Goal: Information Seeking & Learning: Learn about a topic

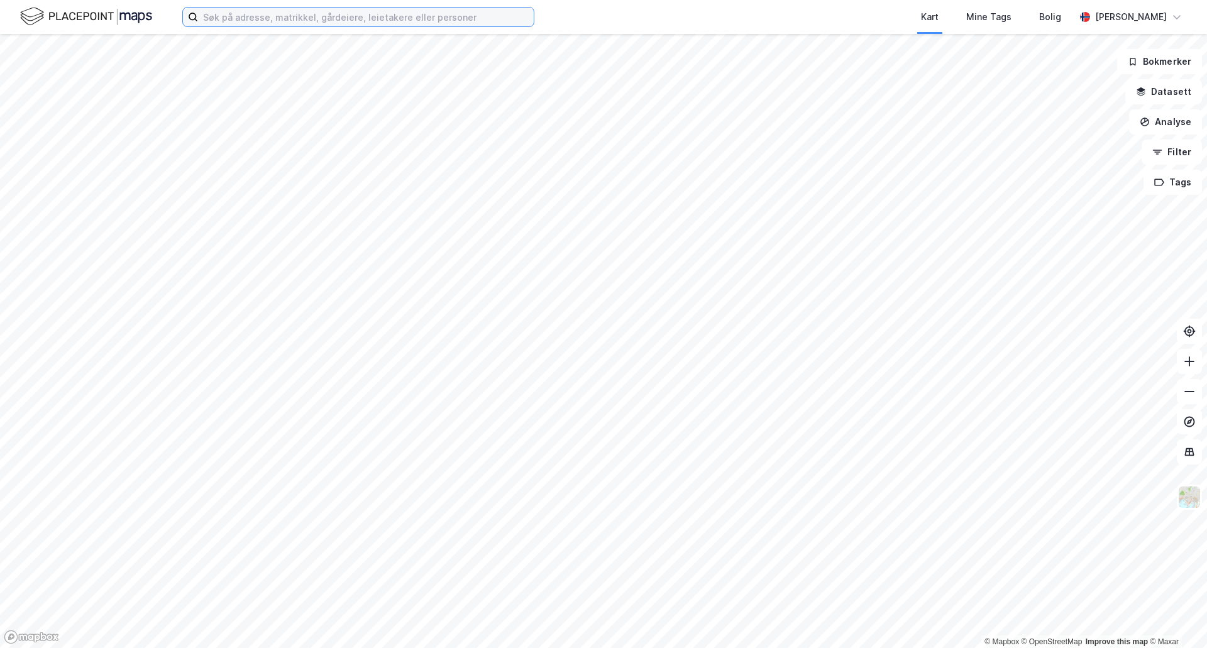
click at [316, 17] on input at bounding box center [366, 17] width 336 height 19
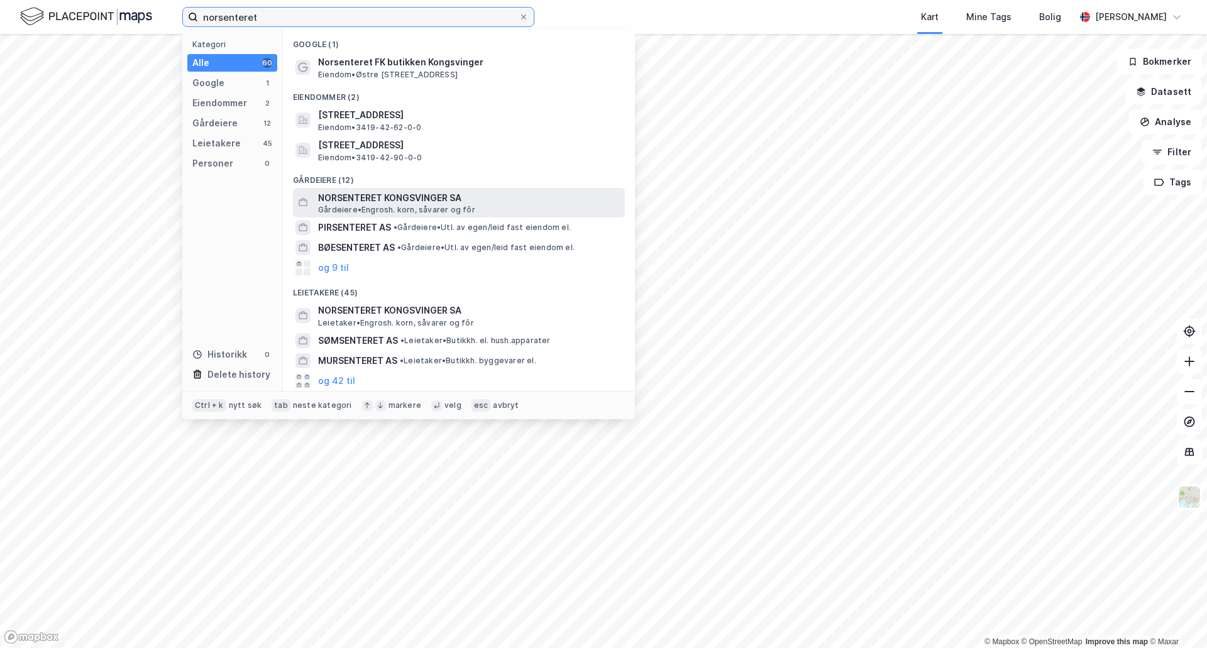
type input "norsenteret"
click at [385, 200] on span "NORSENTERET KONGSVINGER SA" at bounding box center [469, 197] width 302 height 15
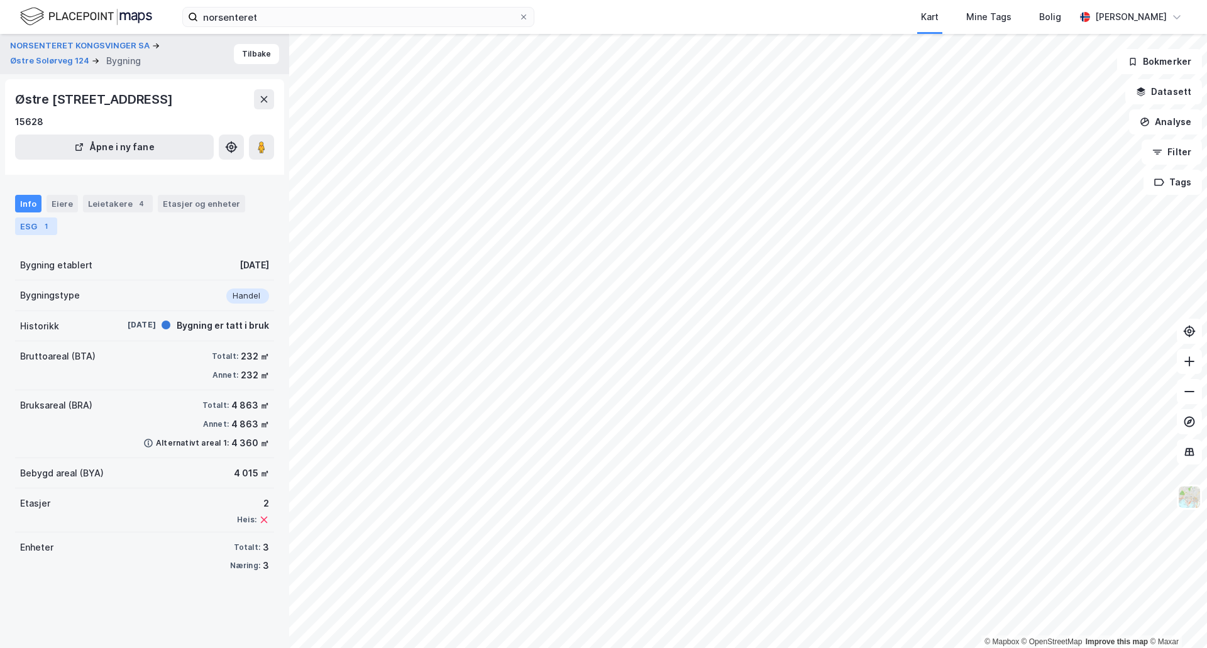
click at [40, 222] on div "1" at bounding box center [46, 226] width 13 height 13
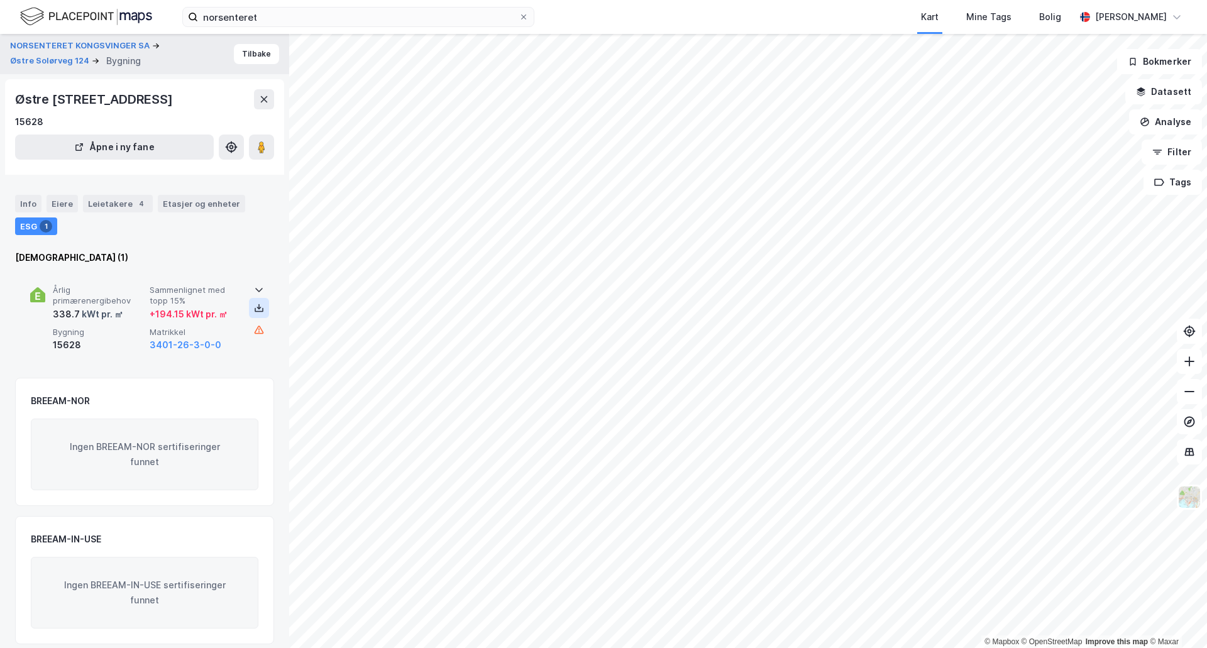
click at [257, 313] on button at bounding box center [259, 308] width 20 height 20
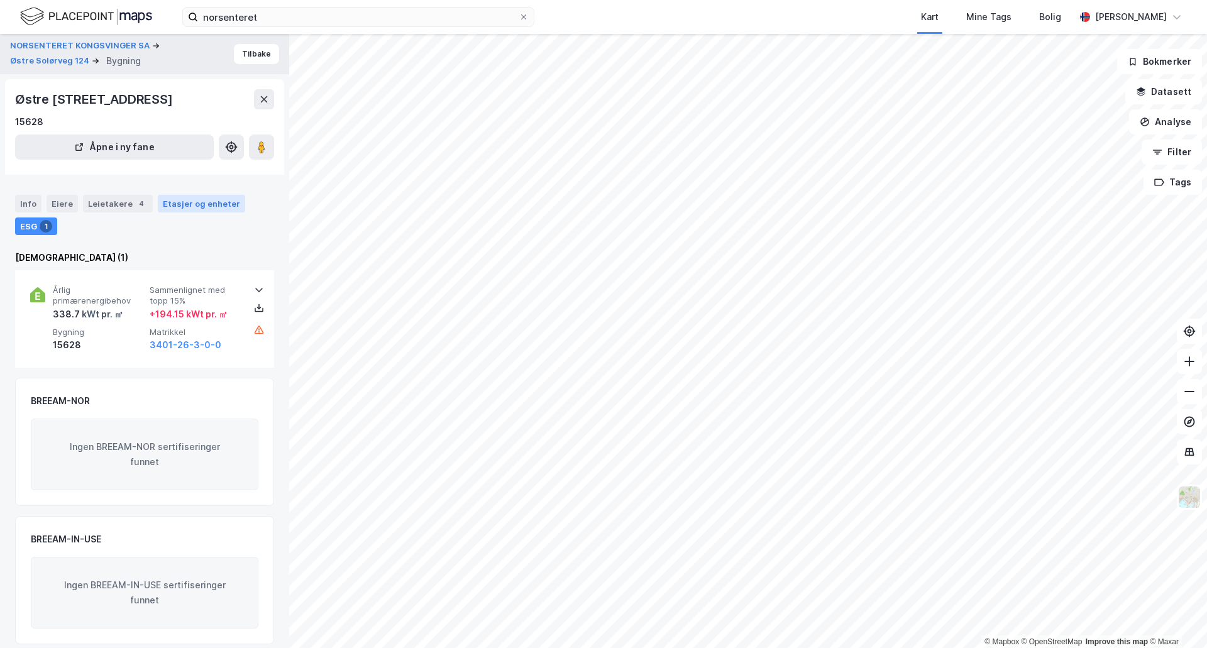
click at [177, 204] on div "Etasjer og enheter" at bounding box center [201, 203] width 77 height 11
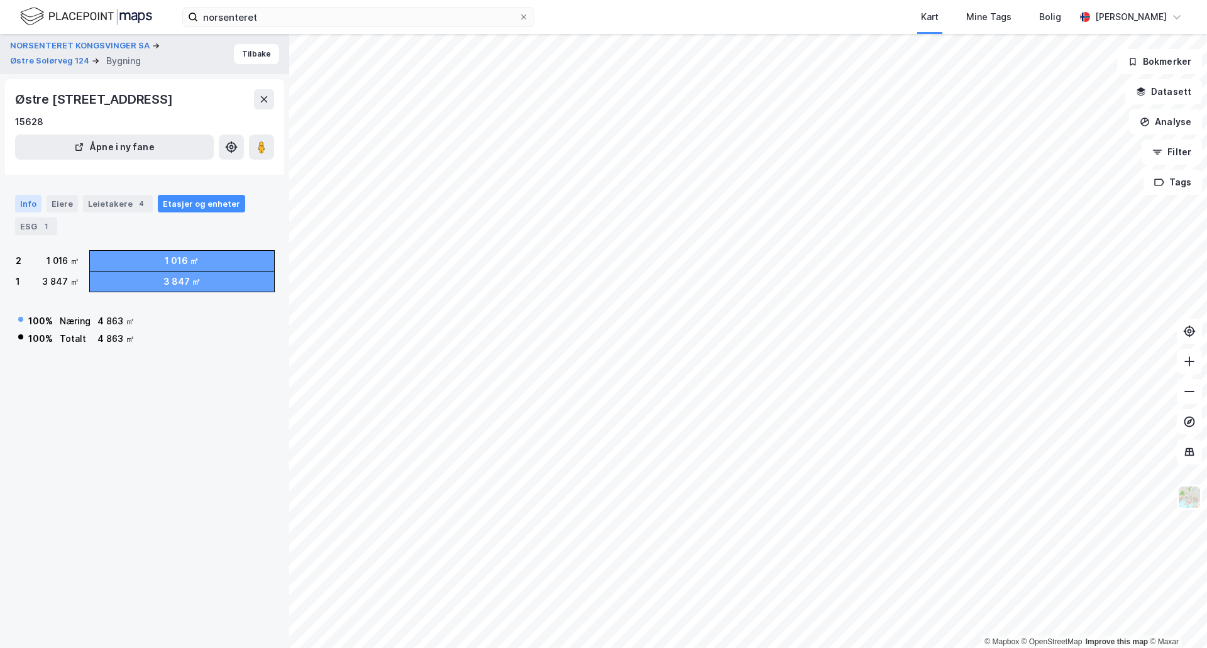
click at [28, 208] on div "Info" at bounding box center [28, 204] width 26 height 18
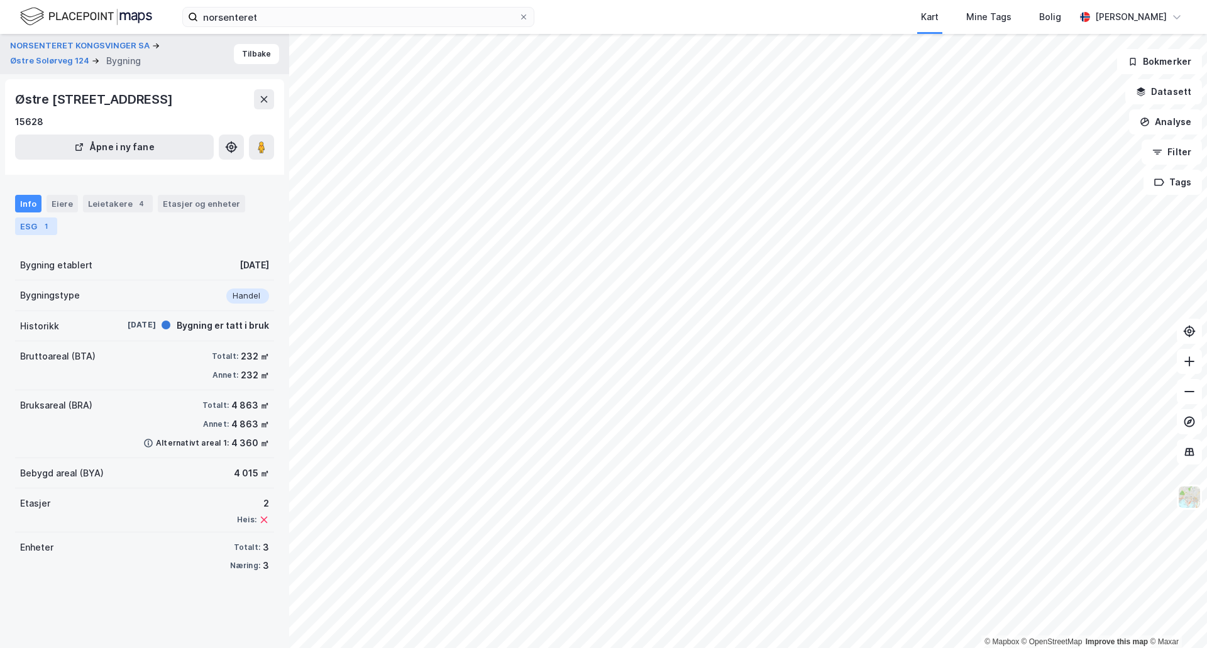
click at [33, 228] on div "ESG 1" at bounding box center [36, 227] width 42 height 18
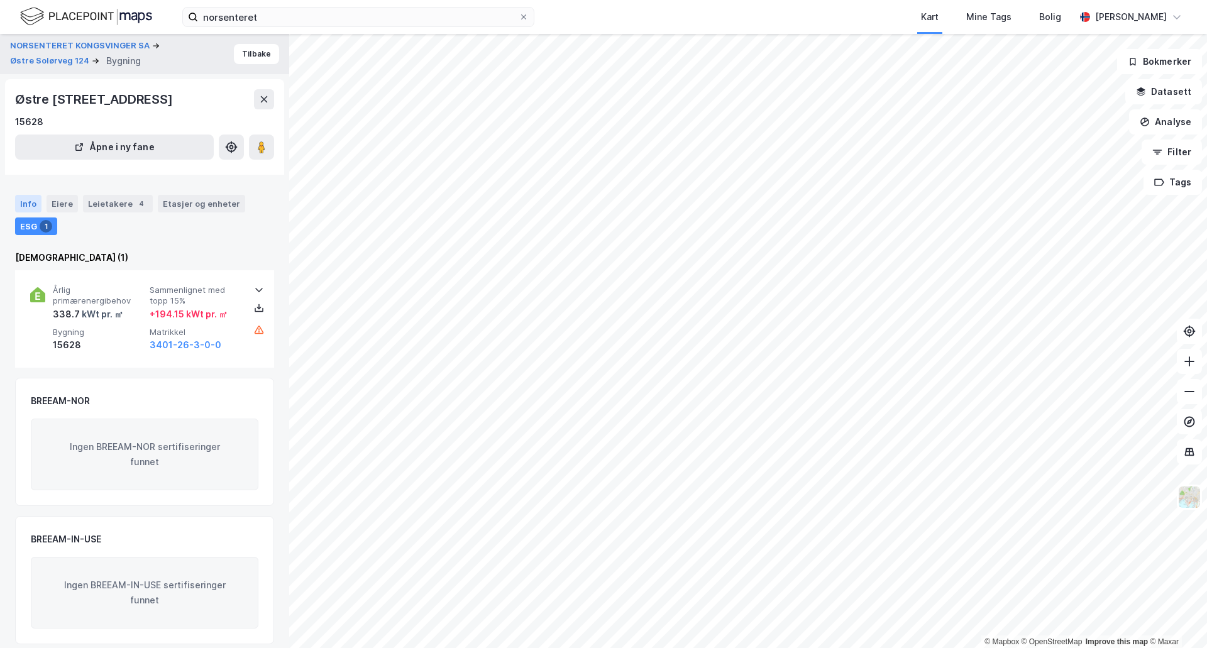
click at [32, 199] on div "Info" at bounding box center [28, 204] width 26 height 18
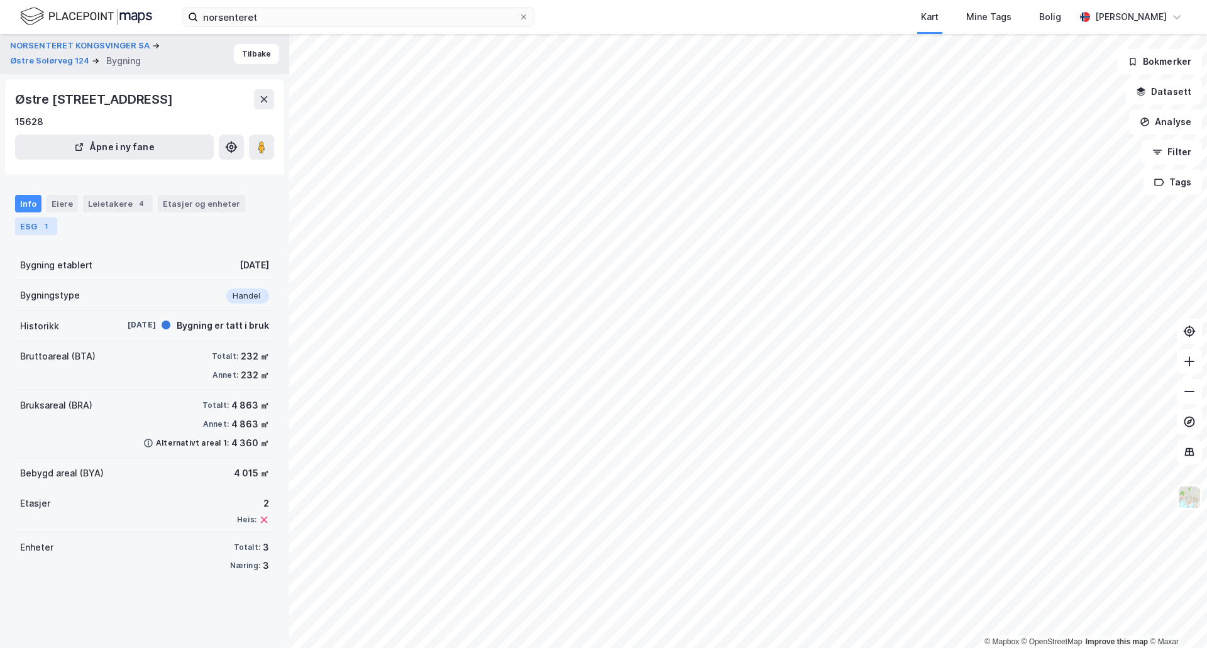
click at [28, 227] on div "ESG 1" at bounding box center [36, 227] width 42 height 18
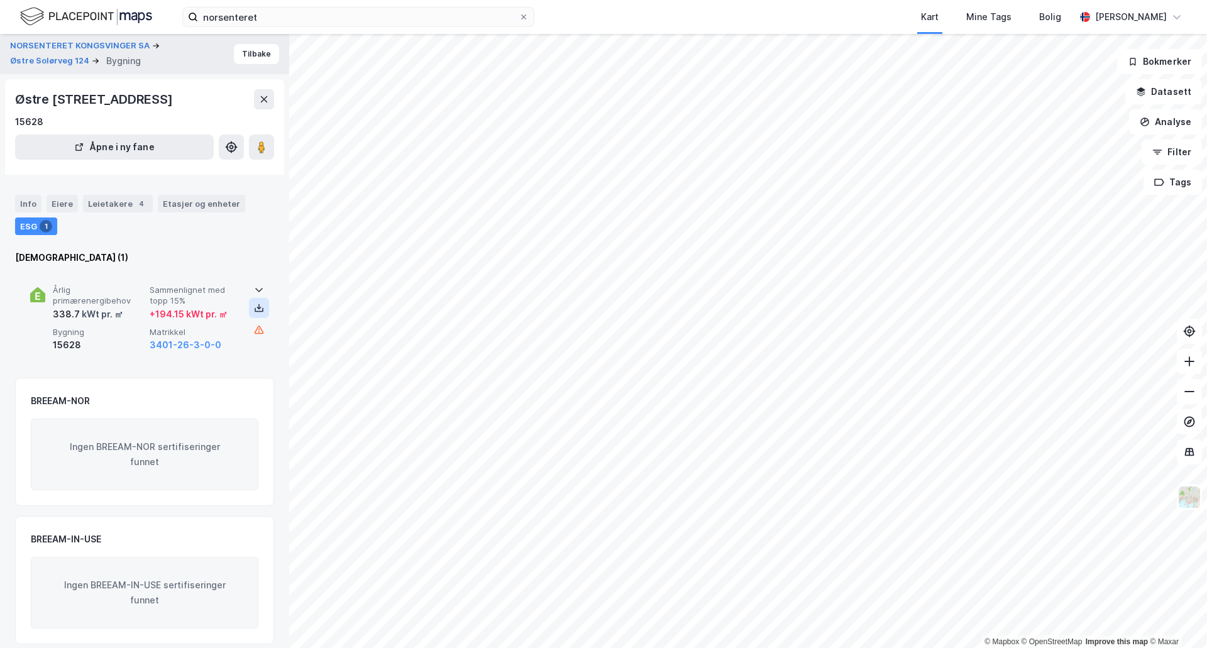
click at [255, 312] on icon at bounding box center [259, 308] width 10 height 10
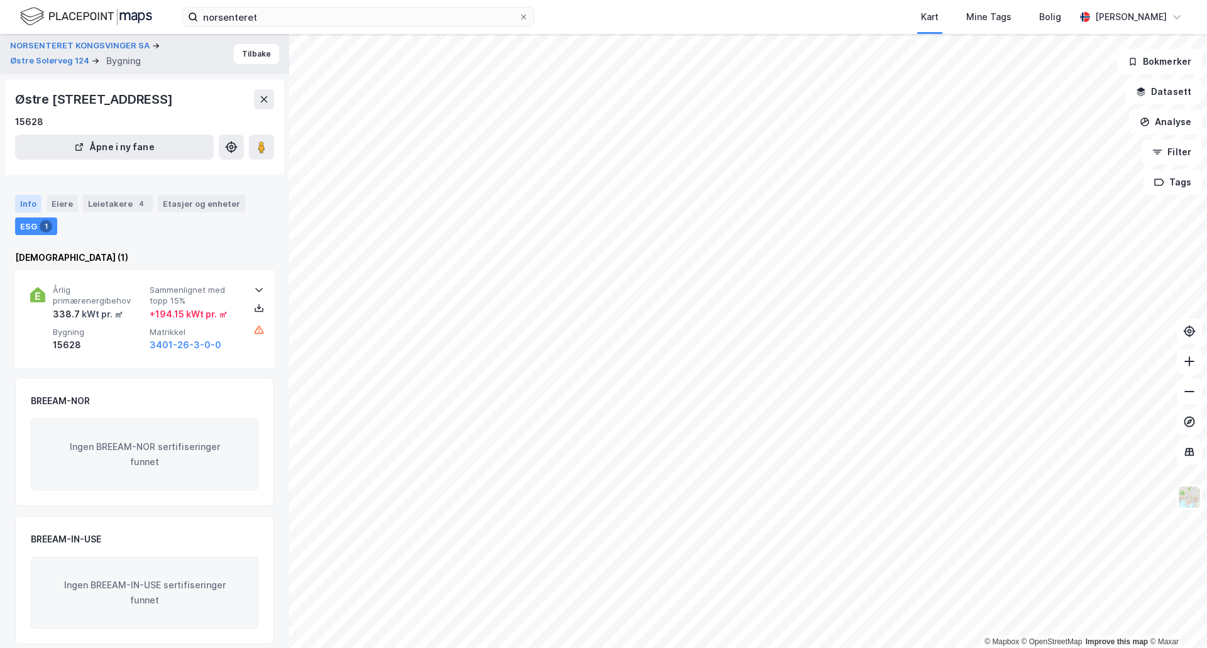
click at [31, 207] on div "Info" at bounding box center [28, 204] width 26 height 18
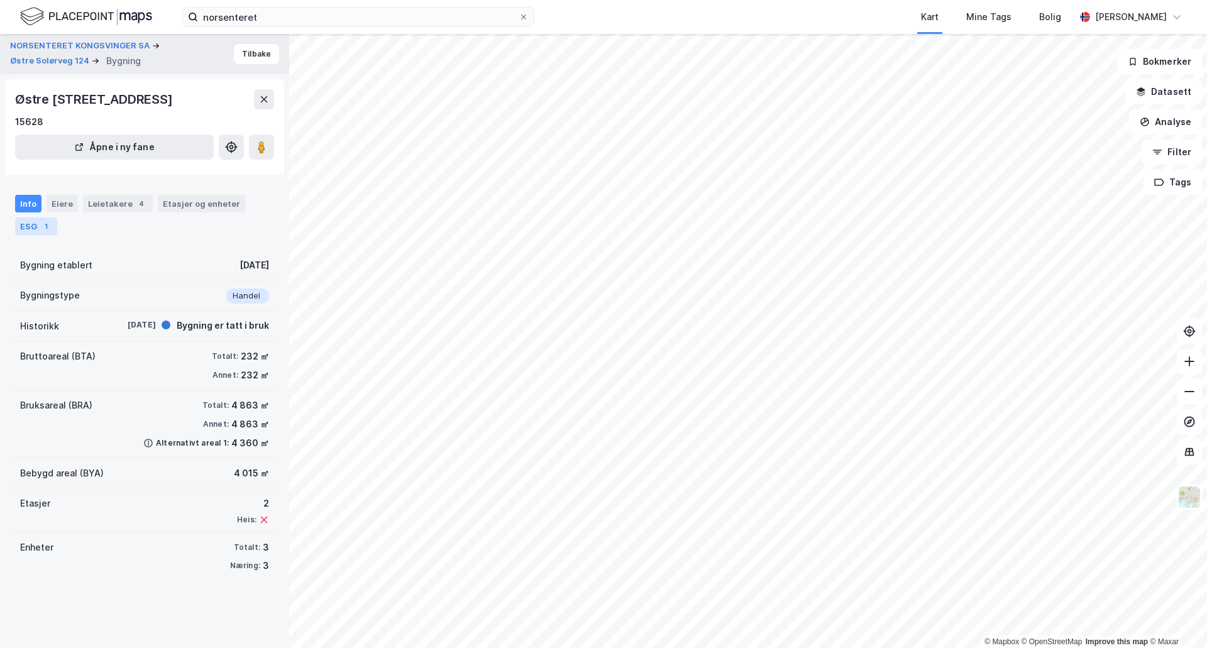
click at [36, 223] on div "ESG 1" at bounding box center [36, 227] width 42 height 18
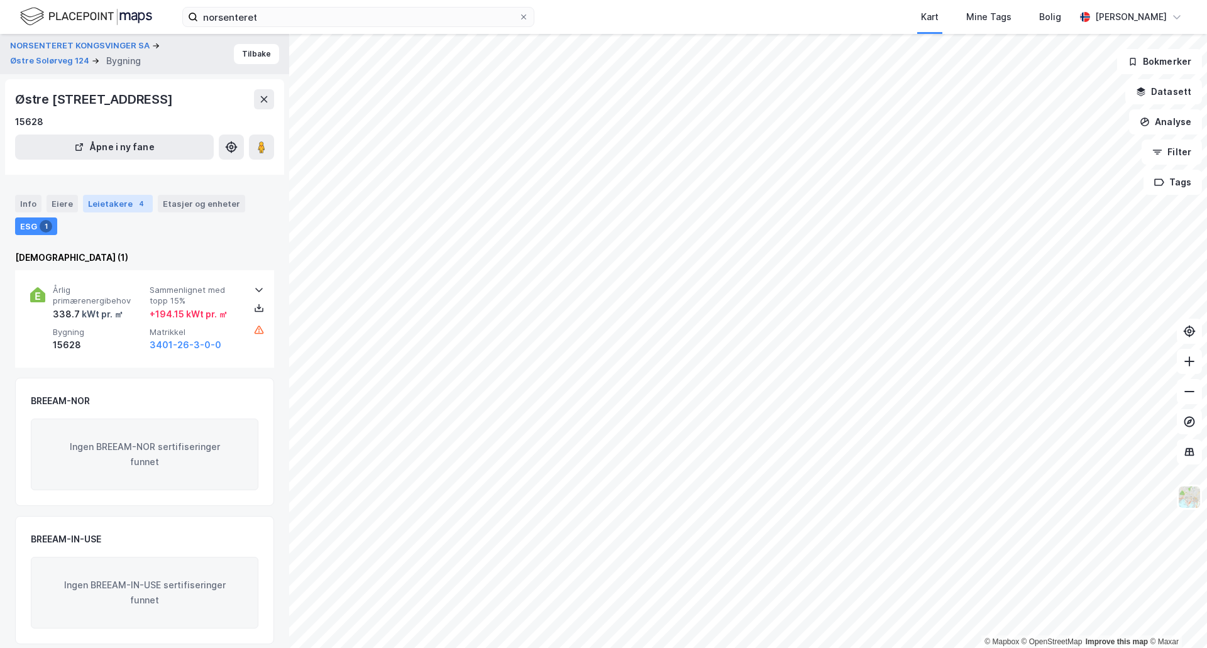
click at [104, 203] on div "Leietakere 4" at bounding box center [118, 204] width 70 height 18
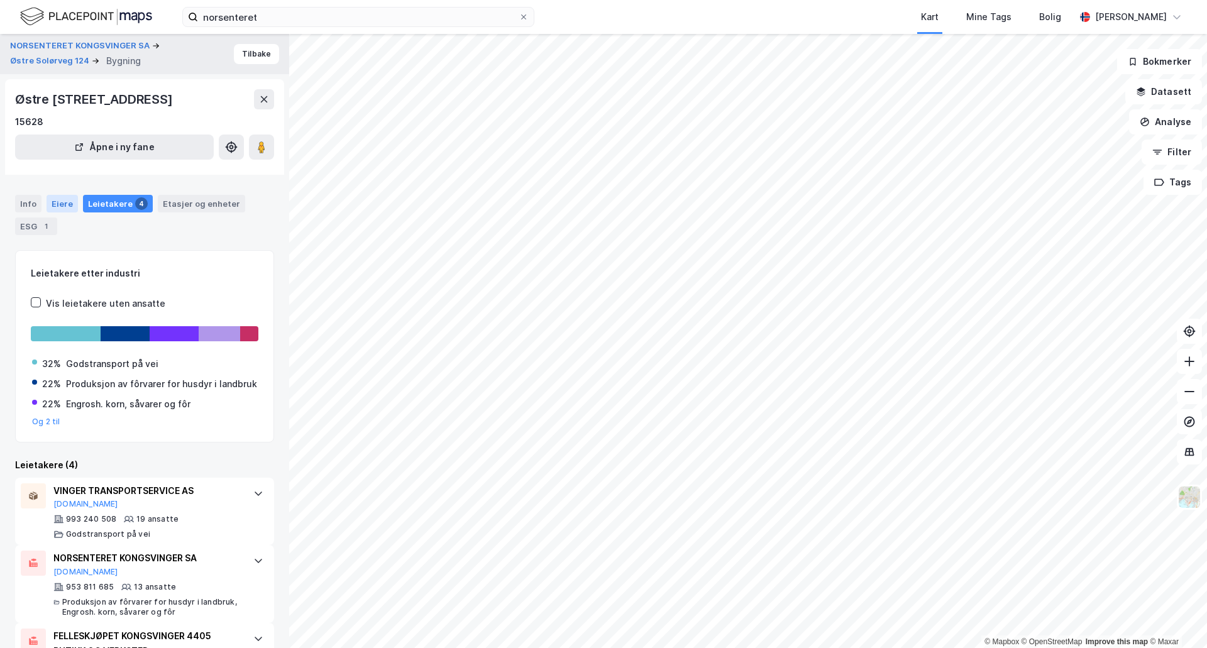
click at [55, 205] on div "Eiere" at bounding box center [62, 204] width 31 height 18
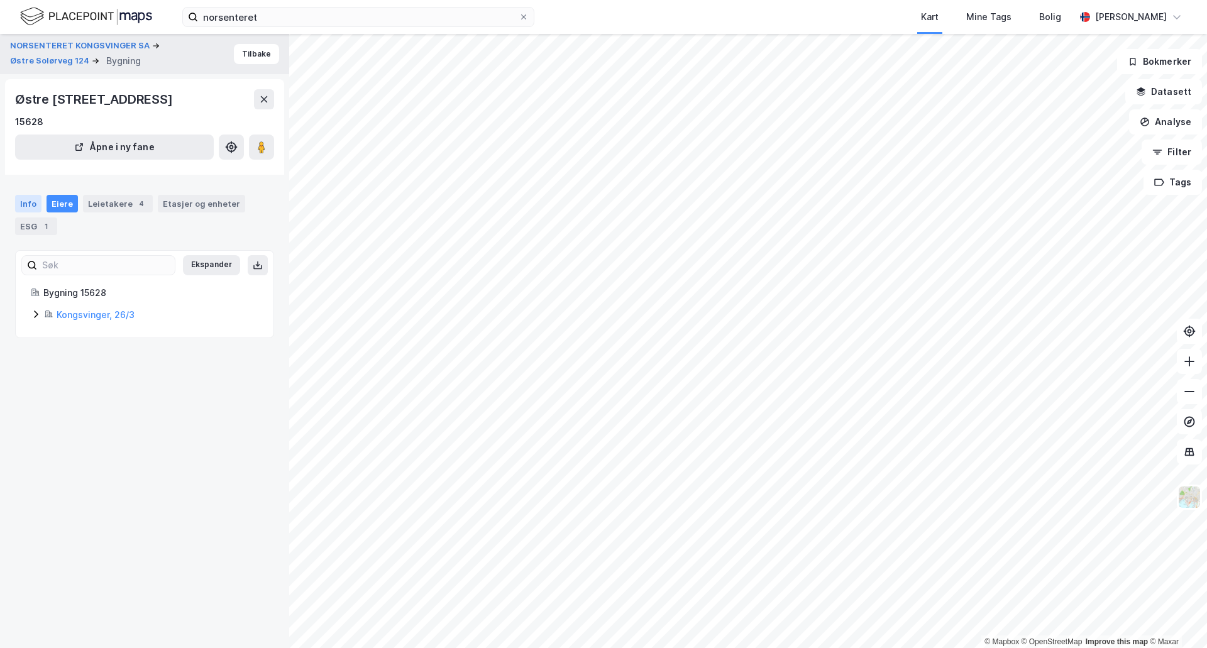
click at [29, 206] on div "Info" at bounding box center [28, 204] width 26 height 18
